Goal: Check status: Check status

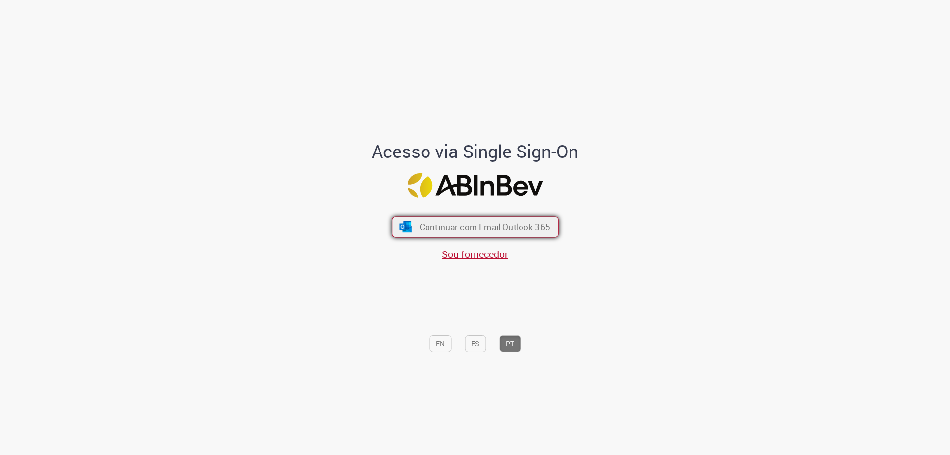
drag, startPoint x: 430, startPoint y: 237, endPoint x: 426, endPoint y: 233, distance: 5.3
click at [430, 238] on div "Continuar com Email Outlook 365 Sou fornecedor" at bounding box center [474, 233] width 163 height 55
click at [439, 231] on span "Continuar com Email Outlook 365" at bounding box center [484, 226] width 131 height 11
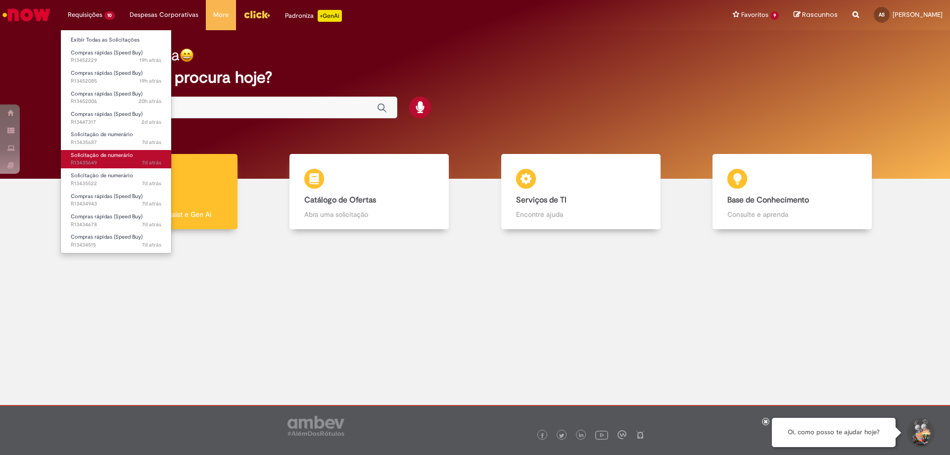
click at [110, 165] on span "7d atrás 7 dias atrás R13435649" at bounding box center [116, 163] width 91 height 8
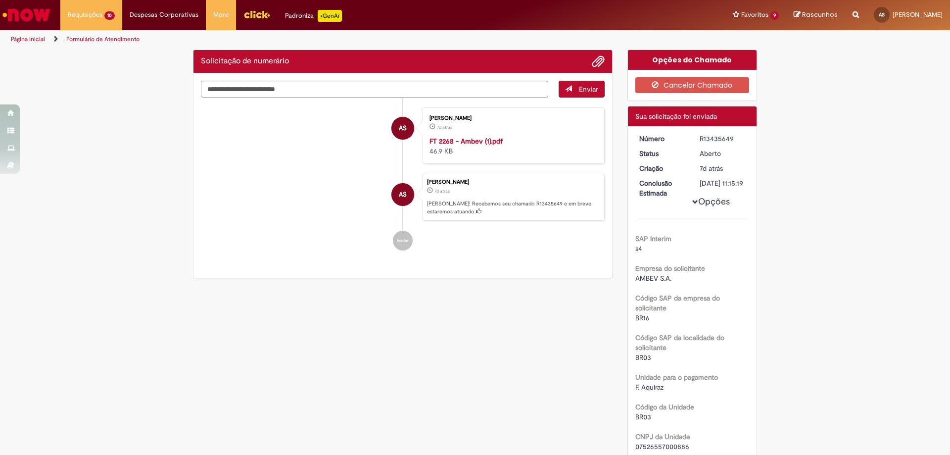
click at [298, 155] on li "AS [PERSON_NAME] 7d atrás 7 dias atrás FT 2268 - Ambev (1).pdf 46.9 KB" at bounding box center [403, 135] width 404 height 56
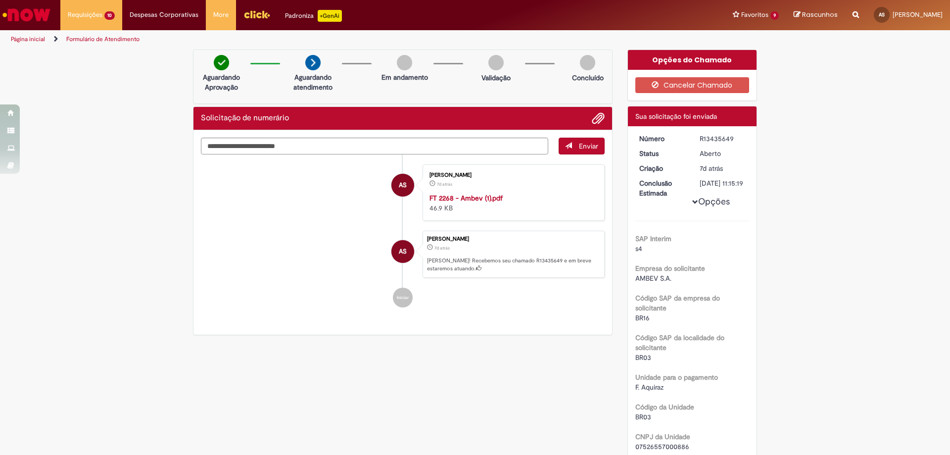
click at [320, 187] on li "AS [PERSON_NAME] 7d atrás 7 dias atrás FT 2268 - Ambev (1).pdf 46.9 KB" at bounding box center [403, 192] width 404 height 56
drag, startPoint x: 699, startPoint y: 189, endPoint x: 651, endPoint y: 227, distance: 61.3
drag, startPoint x: 588, startPoint y: 260, endPoint x: 446, endPoint y: 172, distance: 167.3
click at [446, 172] on ul "AS [PERSON_NAME] 7d atrás 7 dias atrás FT 2268 - Ambev (1).pdf 46.9 KB AS [PERS…" at bounding box center [403, 235] width 404 height 163
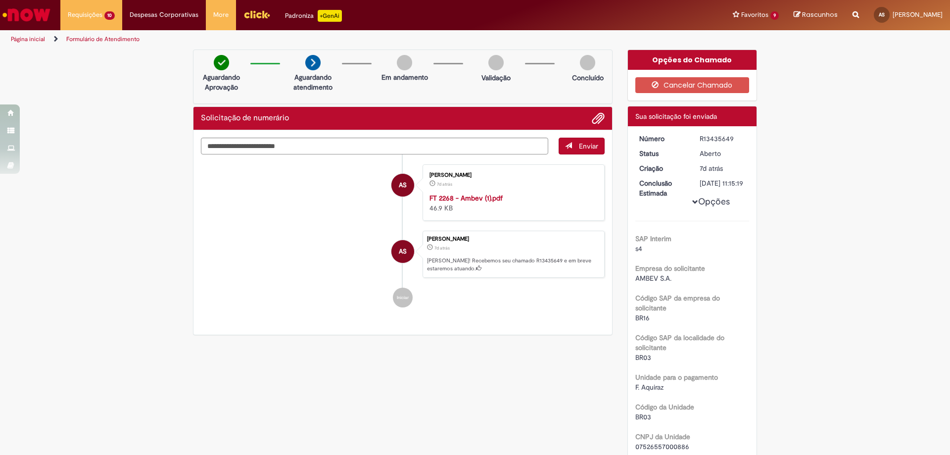
click at [247, 211] on li "AS [PERSON_NAME] 7d atrás 7 dias atrás FT 2268 - Ambev (1).pdf 46.9 KB" at bounding box center [403, 192] width 404 height 56
click at [384, 286] on ul "AS [PERSON_NAME] 7d atrás 7 dias atrás FT 2268 - Ambev (1).pdf 46.9 KB AS [PERS…" at bounding box center [403, 235] width 404 height 163
drag, startPoint x: 421, startPoint y: 263, endPoint x: 446, endPoint y: 273, distance: 27.8
click at [446, 273] on div "[PERSON_NAME] 7d atrás 7 dias atrás [PERSON_NAME]! Recebemos seu chamado R13435…" at bounding box center [514, 255] width 182 height 48
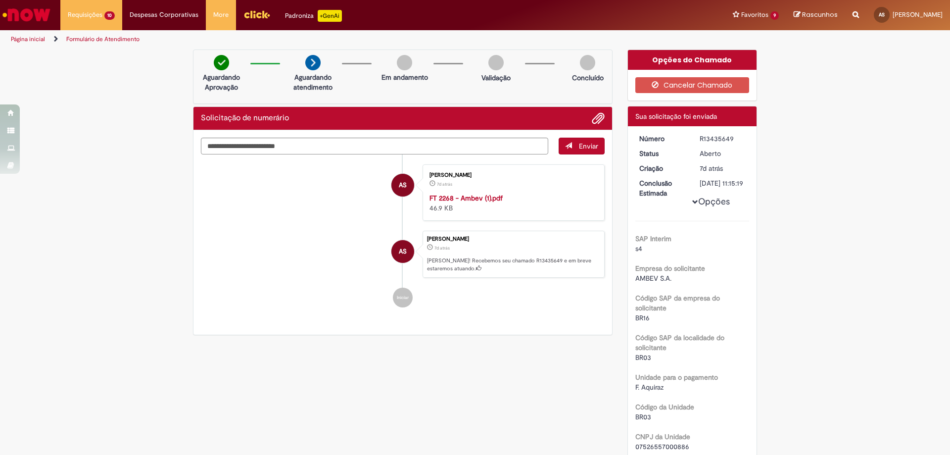
drag, startPoint x: 425, startPoint y: 260, endPoint x: 441, endPoint y: 269, distance: 18.6
click at [441, 269] on p "[PERSON_NAME]! Recebemos seu chamado R13435649 e em breve estaremos atuando." at bounding box center [513, 264] width 172 height 15
